Goal: Transaction & Acquisition: Purchase product/service

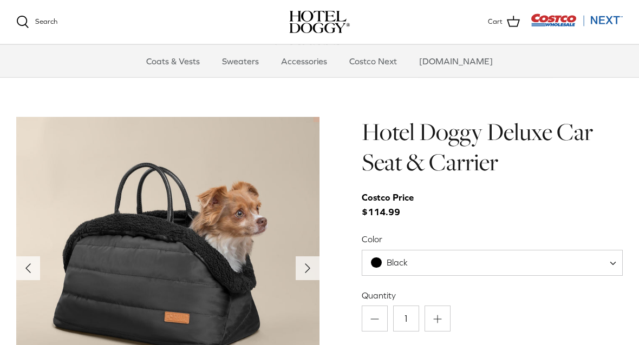
scroll to position [1006, 0]
click at [310, 266] on icon "Right" at bounding box center [307, 268] width 17 height 17
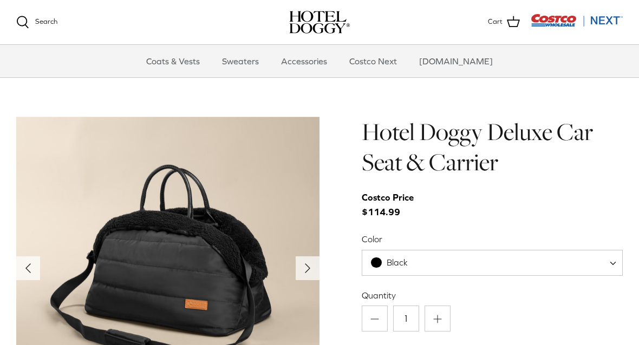
click at [311, 263] on icon "Right" at bounding box center [307, 268] width 17 height 17
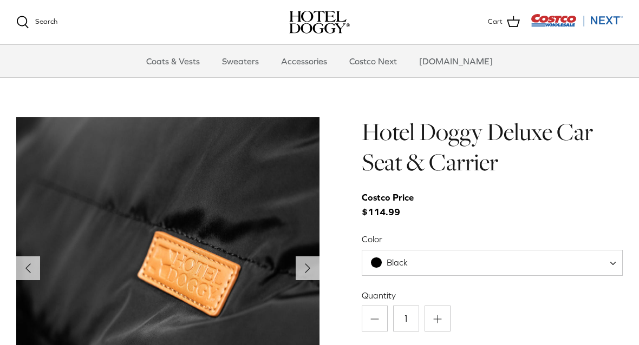
click at [309, 268] on polyline "Next" at bounding box center [307, 268] width 4 height 9
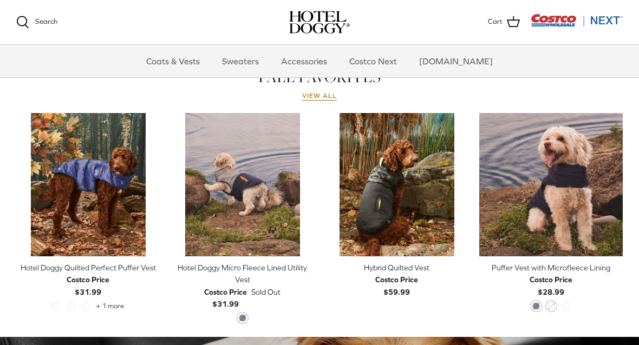
scroll to position [482, 0]
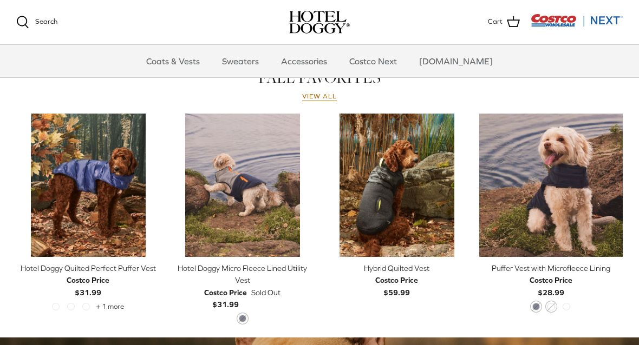
click at [105, 305] on div "Flery Red Blue Cypress Black + 1 more" at bounding box center [88, 310] width 80 height 14
click at [90, 305] on span "Cypress" at bounding box center [86, 307] width 8 height 8
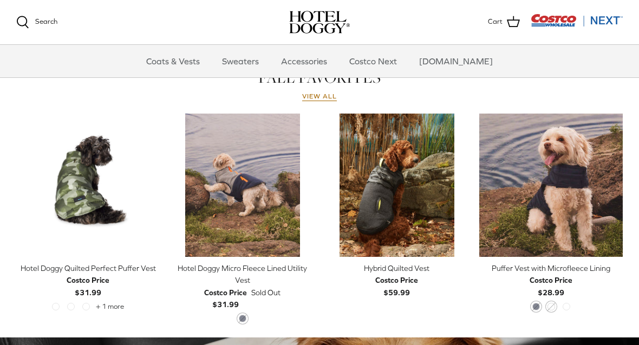
click at [73, 297] on span "Costco Price $31.99" at bounding box center [88, 287] width 43 height 24
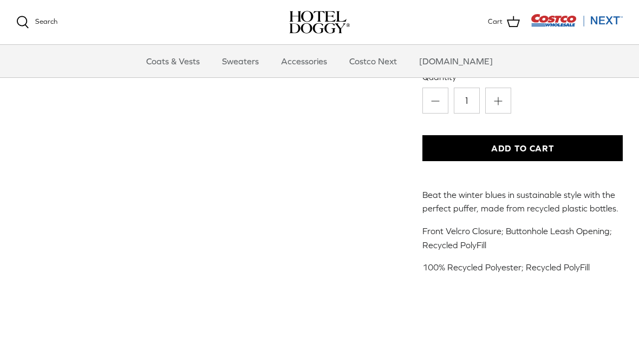
scroll to position [238, 0]
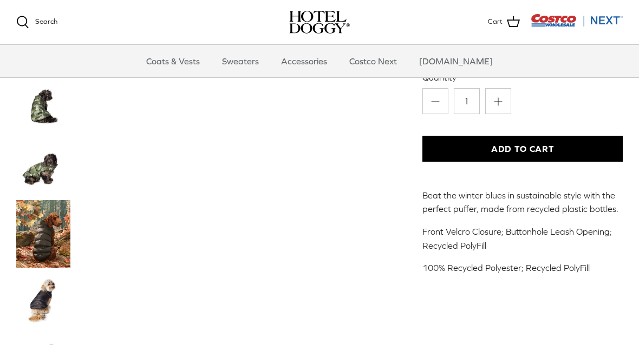
click at [37, 244] on img "Thumbnail Link" at bounding box center [43, 234] width 54 height 68
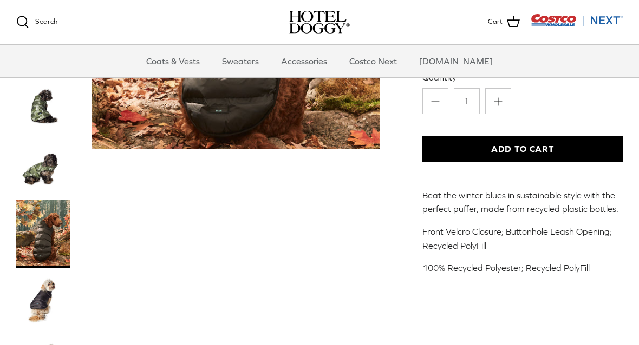
click at [51, 305] on img "Thumbnail Link" at bounding box center [43, 300] width 54 height 54
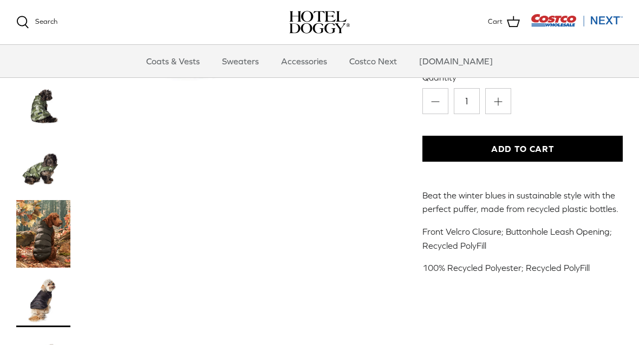
click at [34, 311] on img "Thumbnail Link" at bounding box center [43, 300] width 54 height 54
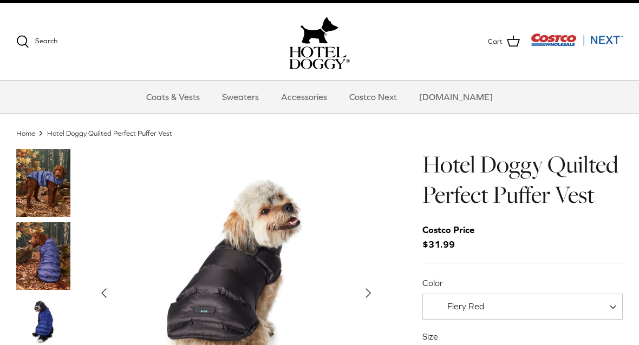
scroll to position [0, 0]
